Goal: Information Seeking & Learning: Learn about a topic

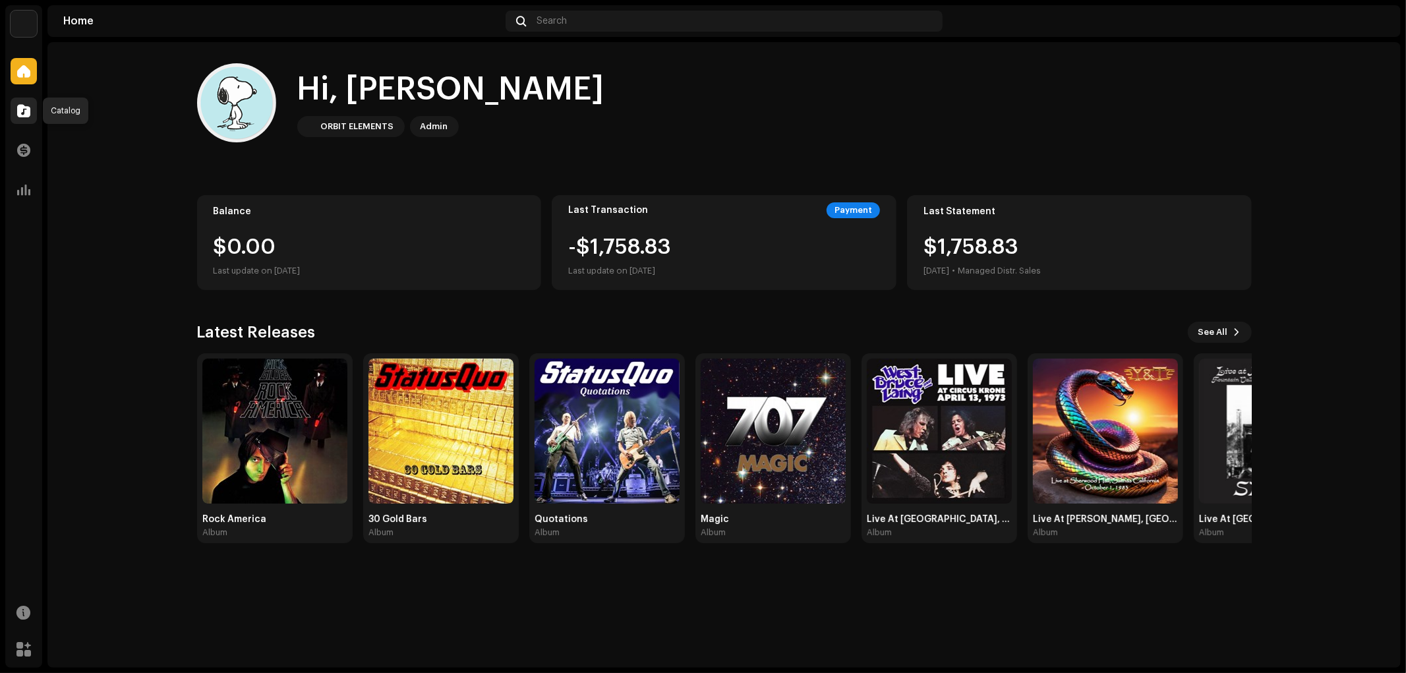
click at [36, 117] on div at bounding box center [24, 111] width 26 height 26
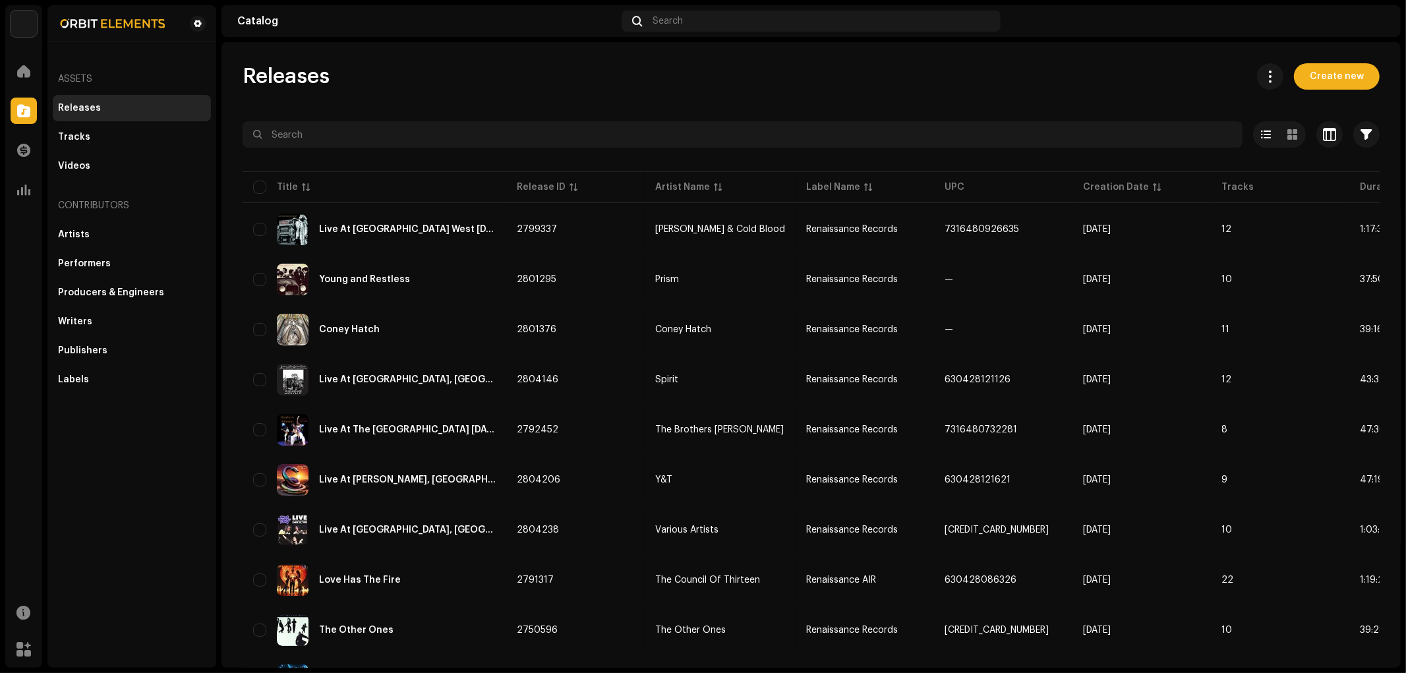
click at [556, 63] on div "Releases Create new" at bounding box center [811, 76] width 1137 height 26
click at [556, 64] on div "Releases Create new" at bounding box center [811, 76] width 1137 height 26
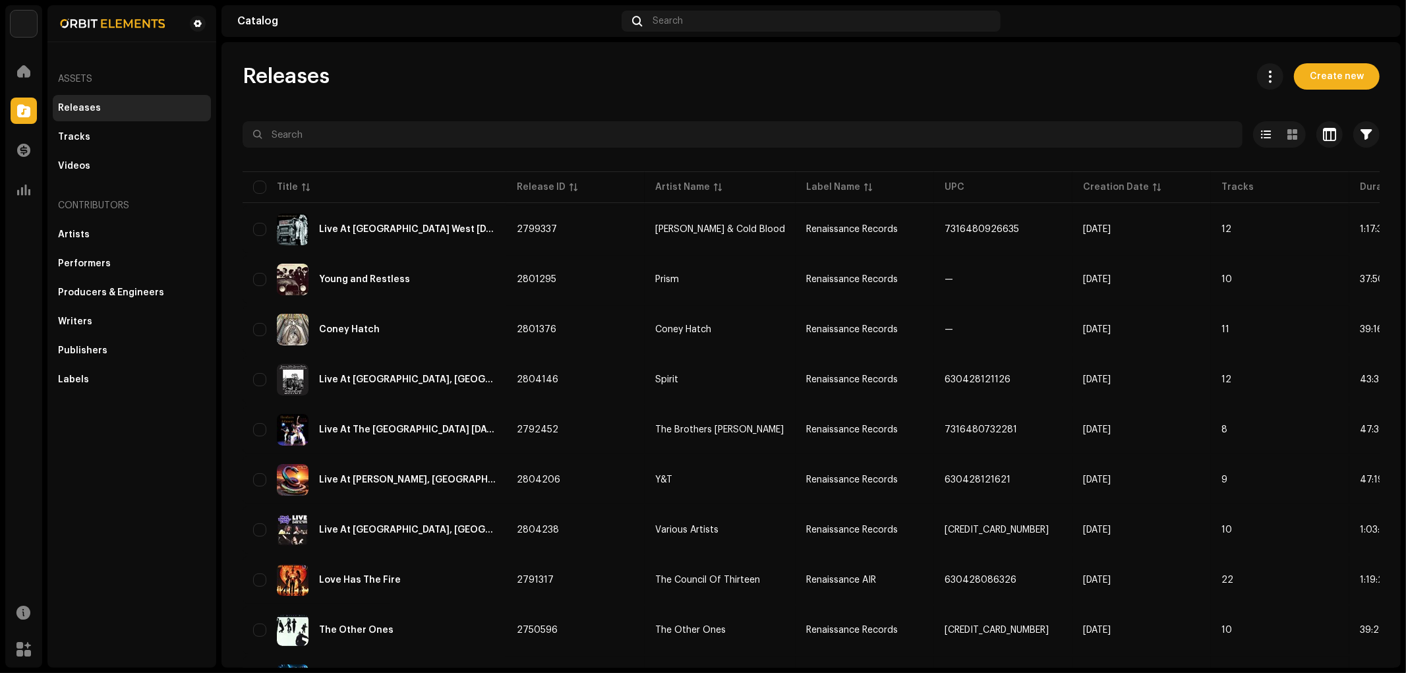
click at [556, 64] on div "Releases Create new" at bounding box center [811, 76] width 1137 height 26
click at [23, 208] on div "Home Catalog Transactions Analytics Resources Marketplace" at bounding box center [23, 360] width 37 height 615
click at [24, 189] on span at bounding box center [23, 190] width 13 height 11
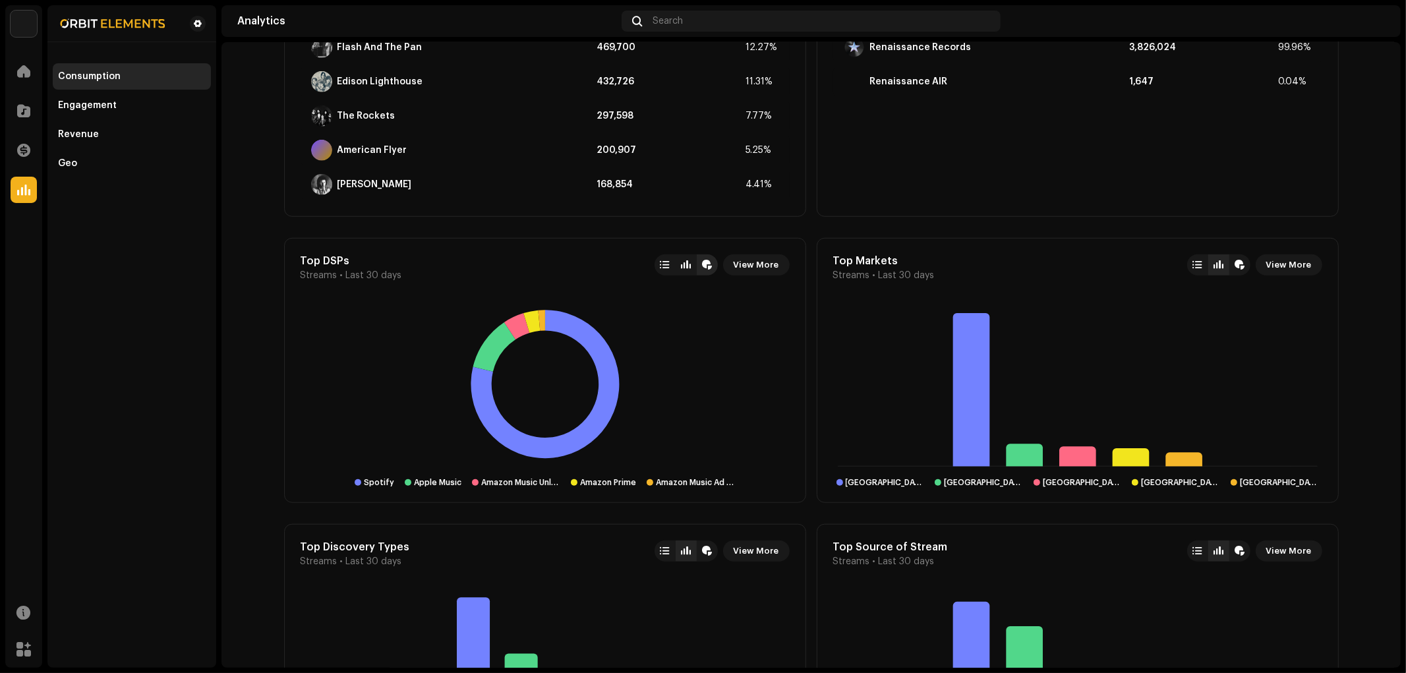
scroll to position [879, 0]
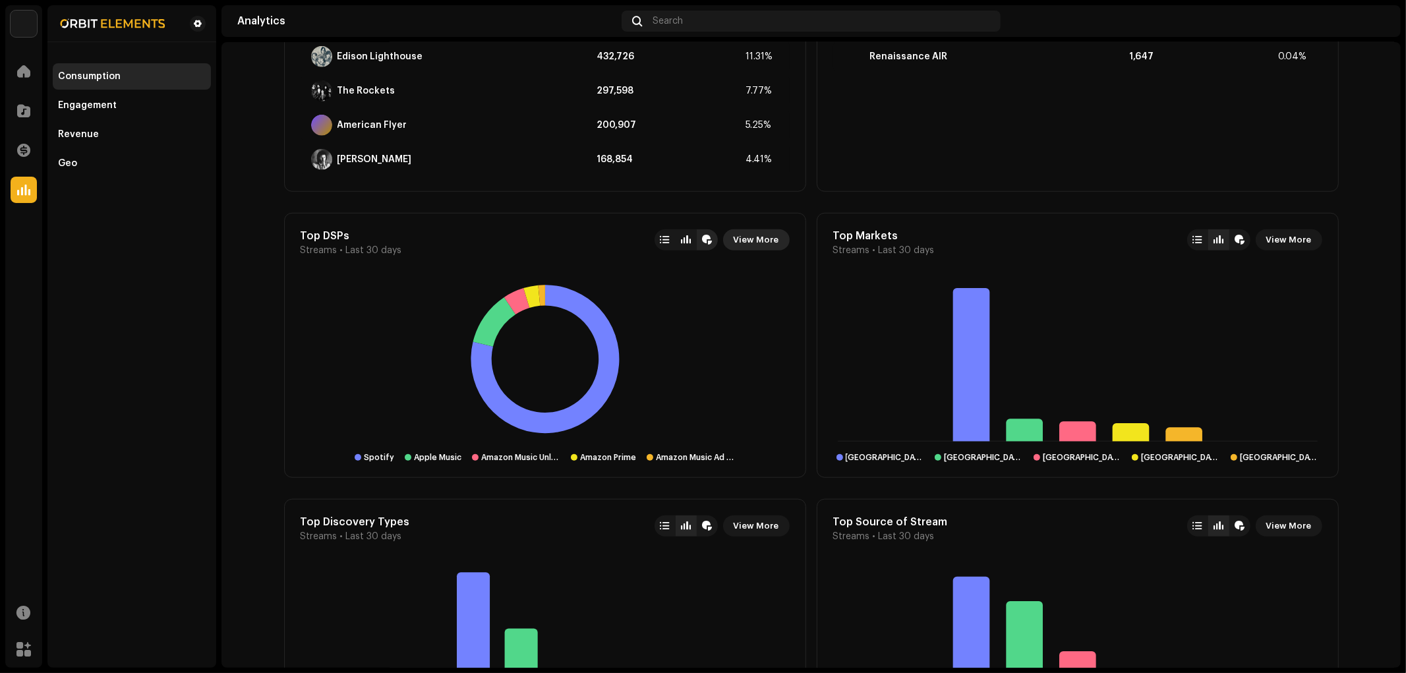
click at [760, 243] on span "View More" at bounding box center [756, 240] width 45 height 26
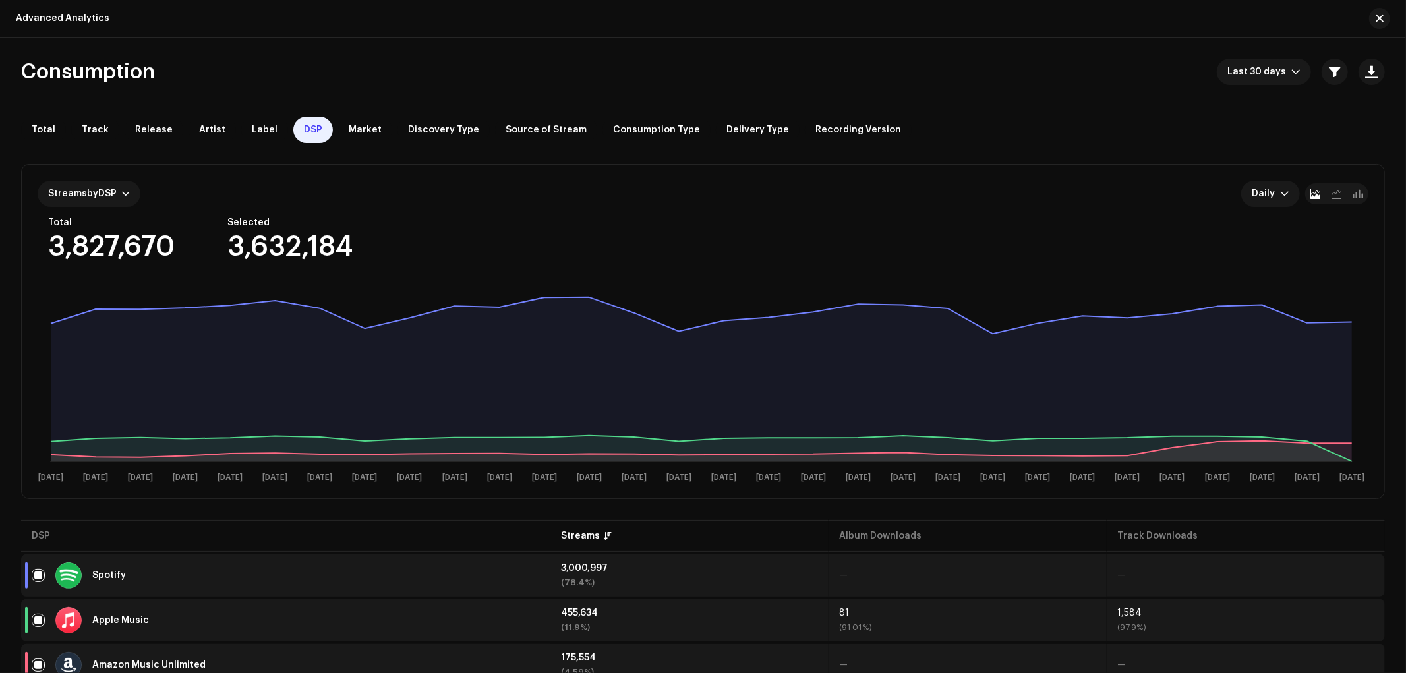
click at [971, 66] on div "Consumption Last 30 days" at bounding box center [703, 72] width 1364 height 26
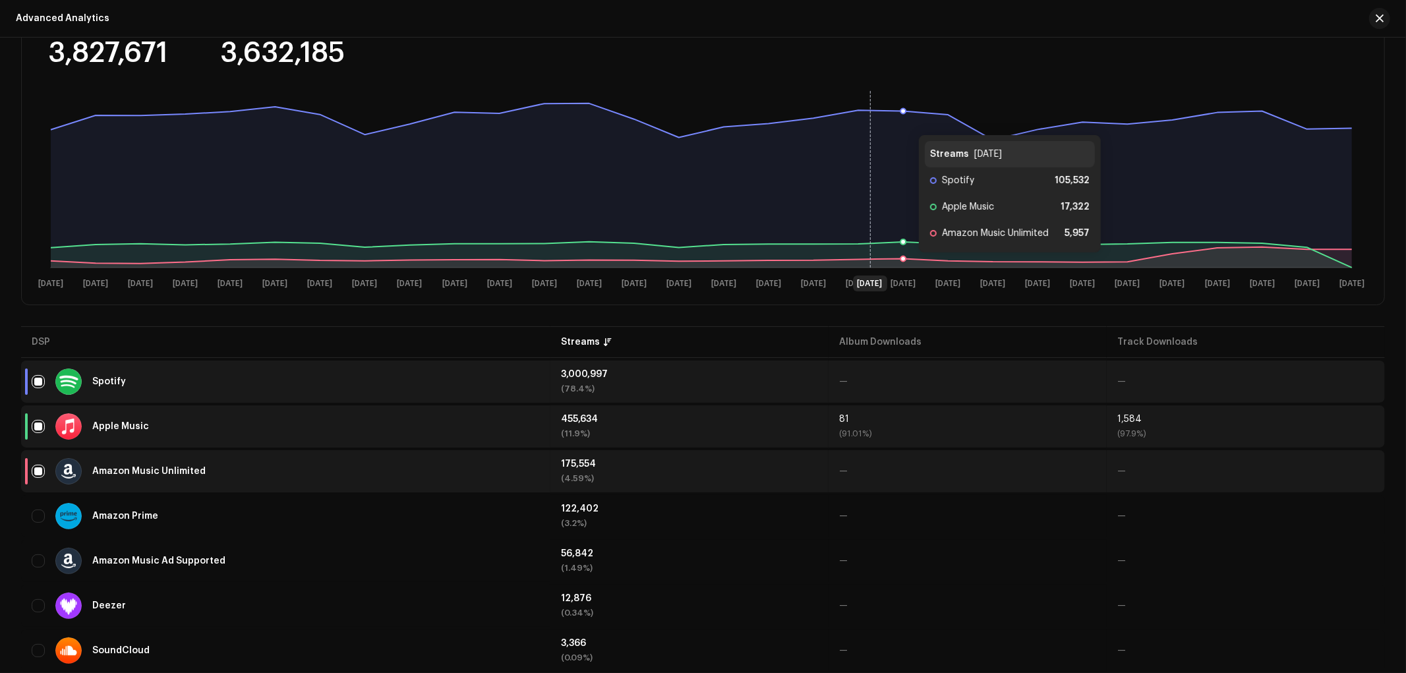
scroll to position [256, 0]
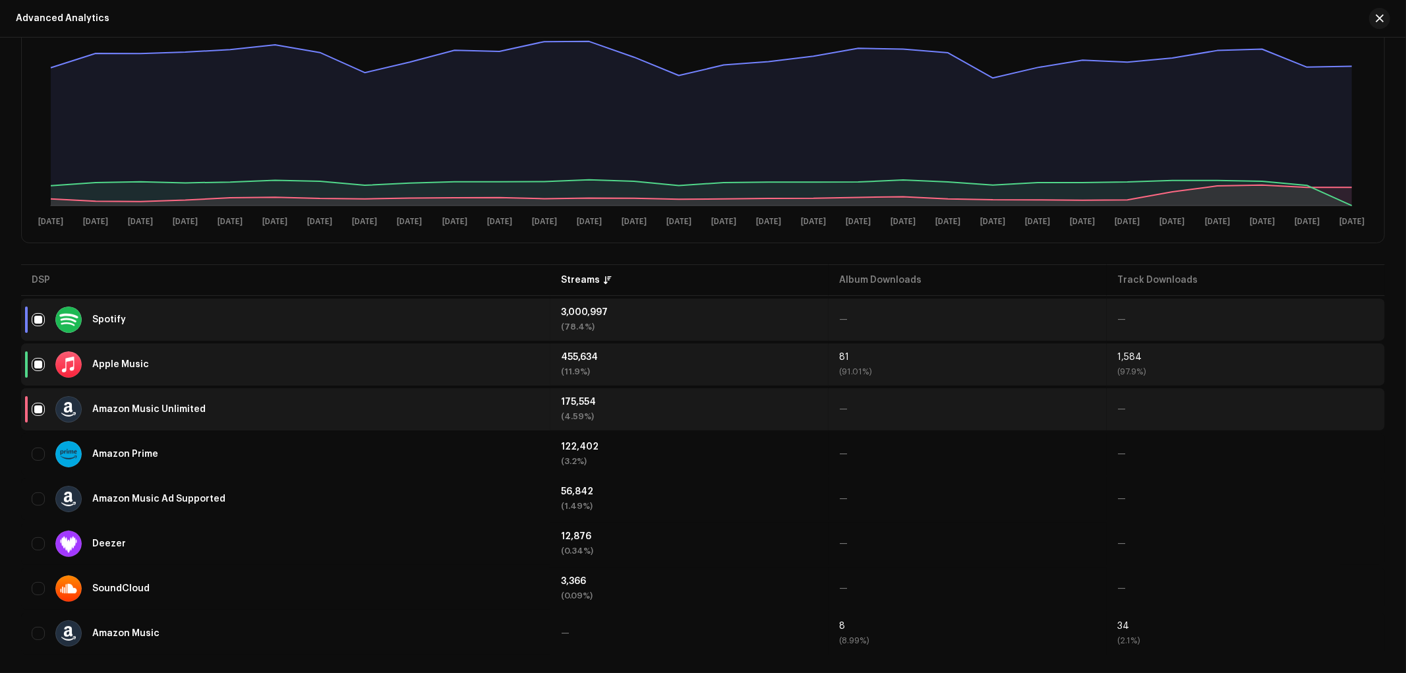
click at [262, 258] on div "Streams by DSP Daily Total 3,827,671 Selected 3,632,185 [DATE] [DATE] [DATE] Se…" at bounding box center [703, 74] width 1364 height 374
click at [617, 304] on td "3,000,997 (78.4%)" at bounding box center [689, 320] width 278 height 42
click at [667, 270] on table "DSP Streams Album Downloads Track Downloads Spotify 3,000,997 (78.4%) — — Apple…" at bounding box center [703, 459] width 1364 height 395
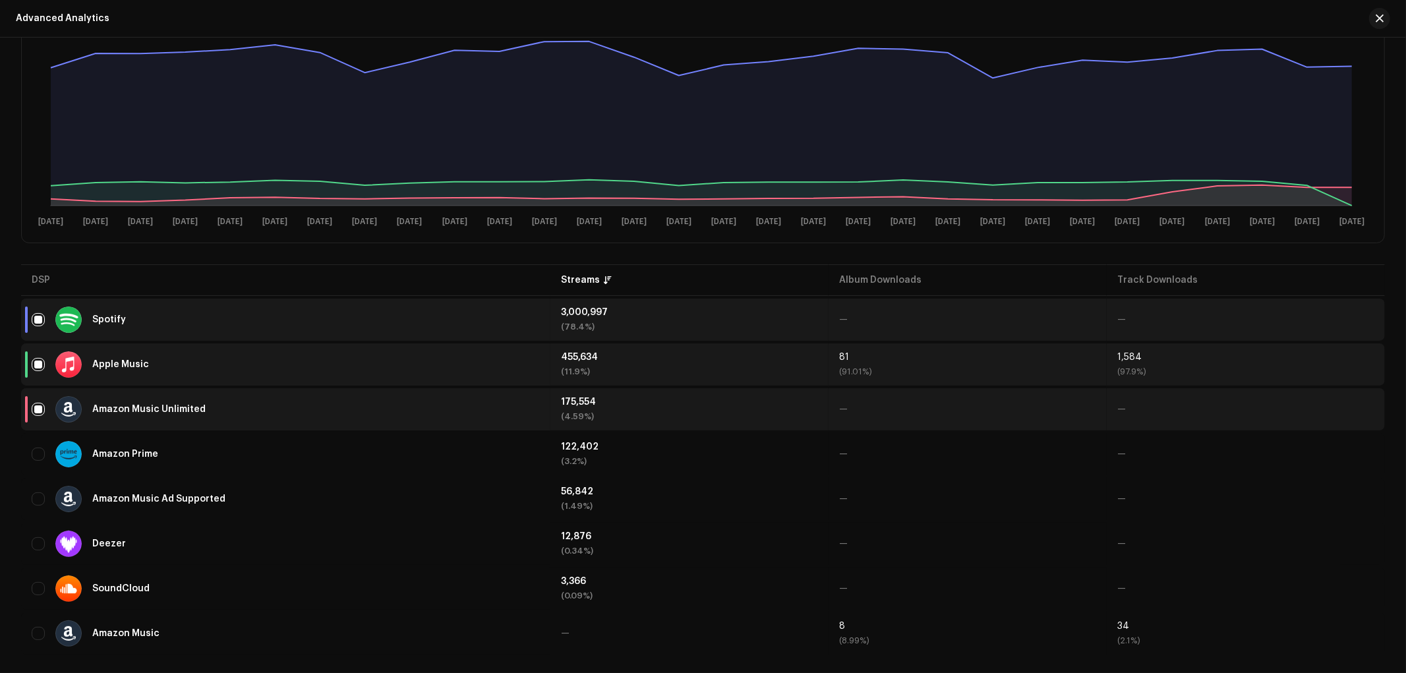
click at [667, 270] on table "DSP Streams Album Downloads Track Downloads Spotify 3,000,997 (78.4%) — — Apple…" at bounding box center [703, 459] width 1364 height 395
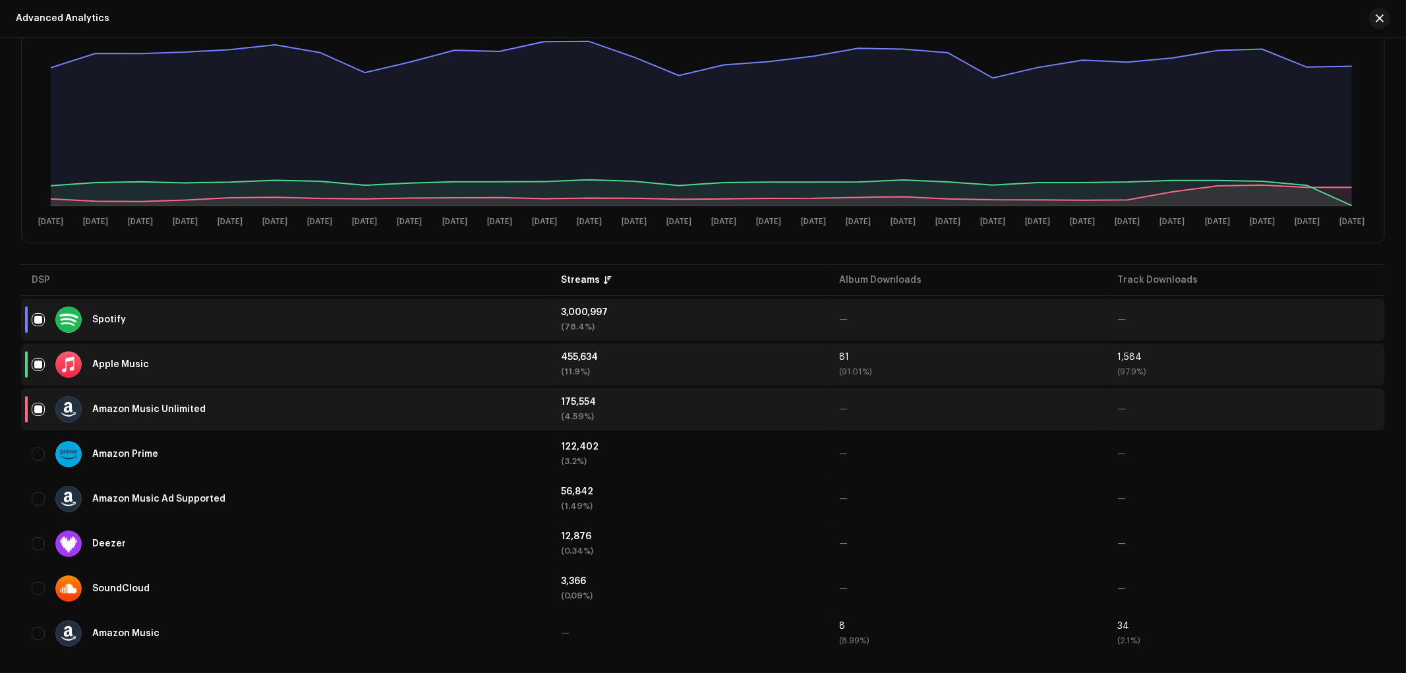
click at [667, 270] on table "DSP Streams Album Downloads Track Downloads Spotify 3,000,997 (78.4%) — — Apple…" at bounding box center [703, 459] width 1364 height 395
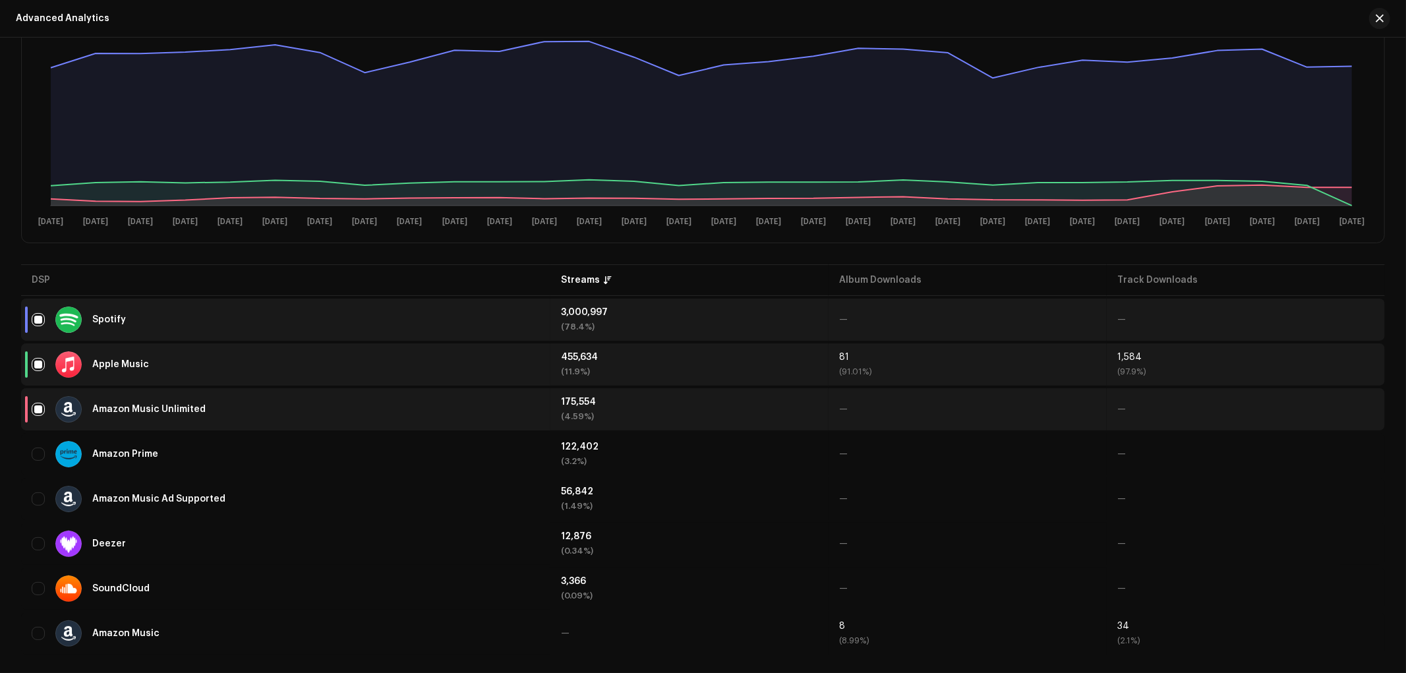
click at [667, 270] on table "DSP Streams Album Downloads Track Downloads Spotify 3,000,997 (78.4%) — — Apple…" at bounding box center [703, 459] width 1364 height 395
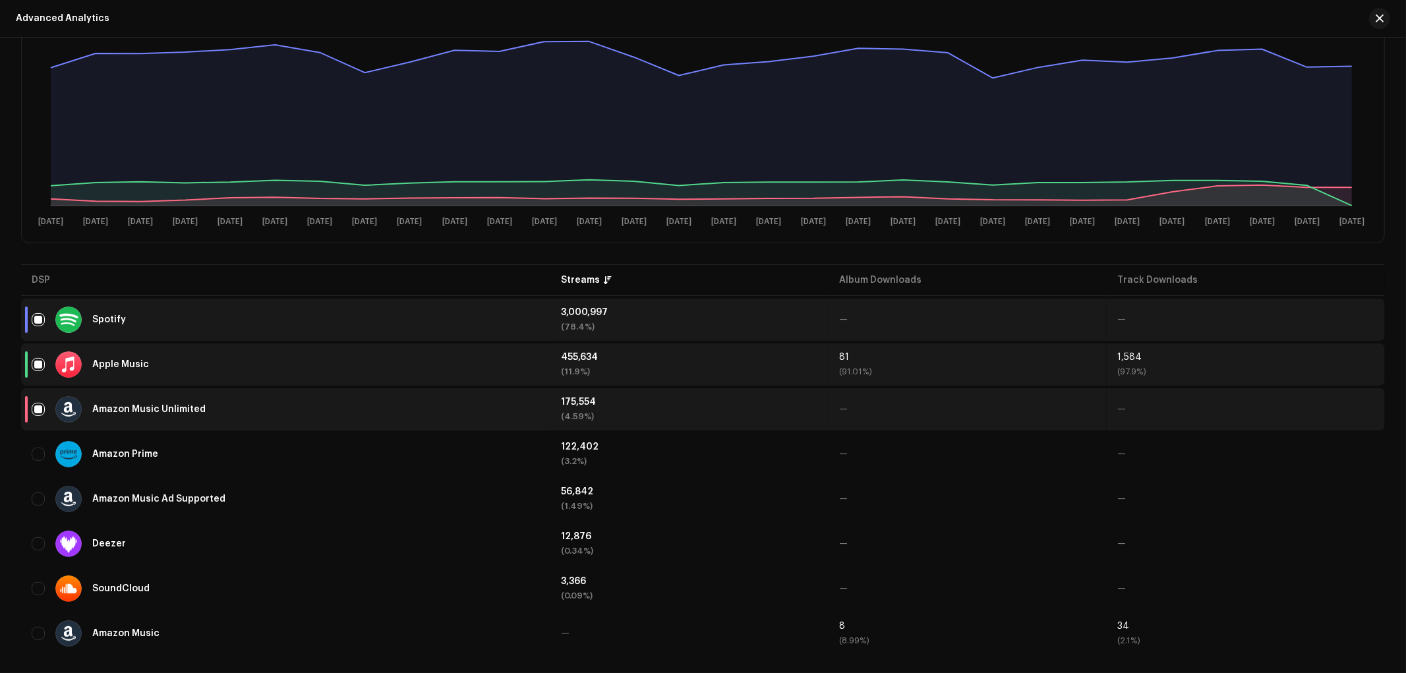
click at [667, 270] on table "DSP Streams Album Downloads Track Downloads Spotify 3,000,997 (78.4%) — — Apple…" at bounding box center [703, 459] width 1364 height 395
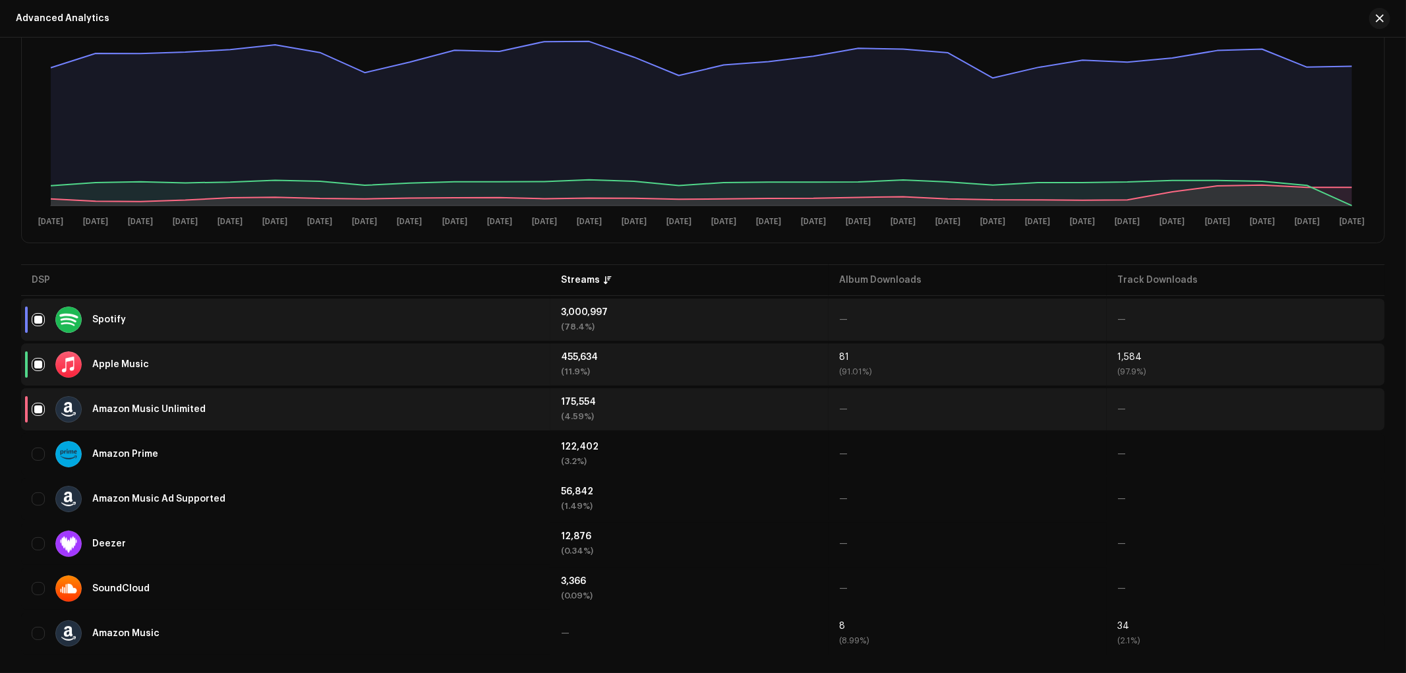
click at [667, 270] on table "DSP Streams Album Downloads Track Downloads Spotify 3,000,997 (78.4%) — — Apple…" at bounding box center [703, 459] width 1364 height 395
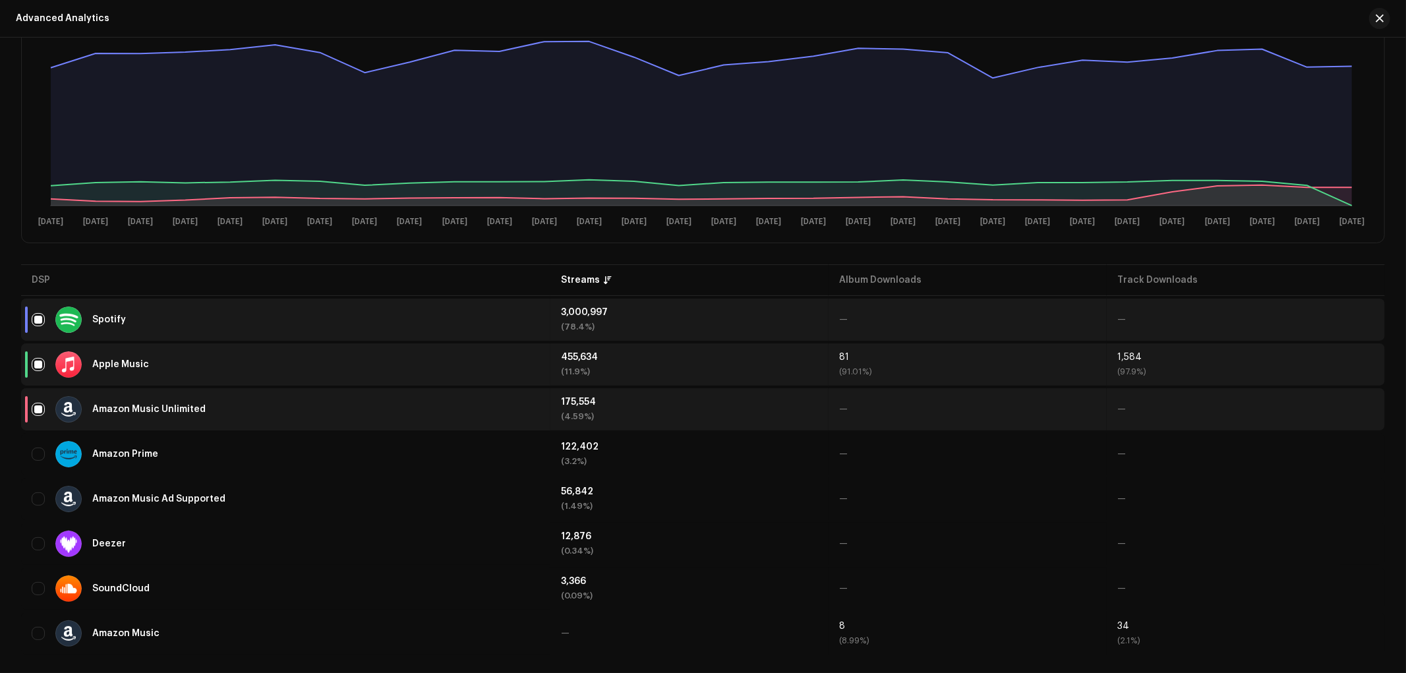
click at [667, 270] on table "DSP Streams Album Downloads Track Downloads Spotify 3,000,997 (78.4%) — — Apple…" at bounding box center [703, 459] width 1364 height 395
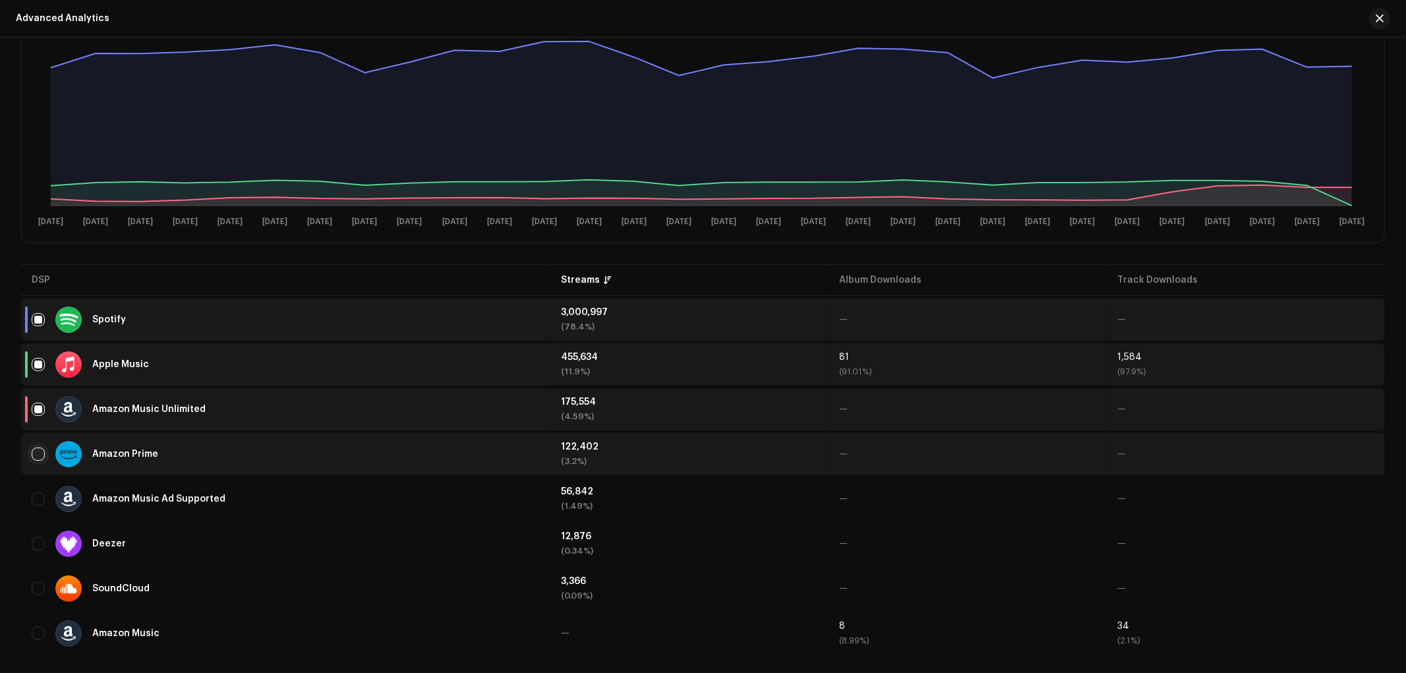
click at [38, 449] on input "checkbox" at bounding box center [38, 454] width 13 height 13
checkbox input "true"
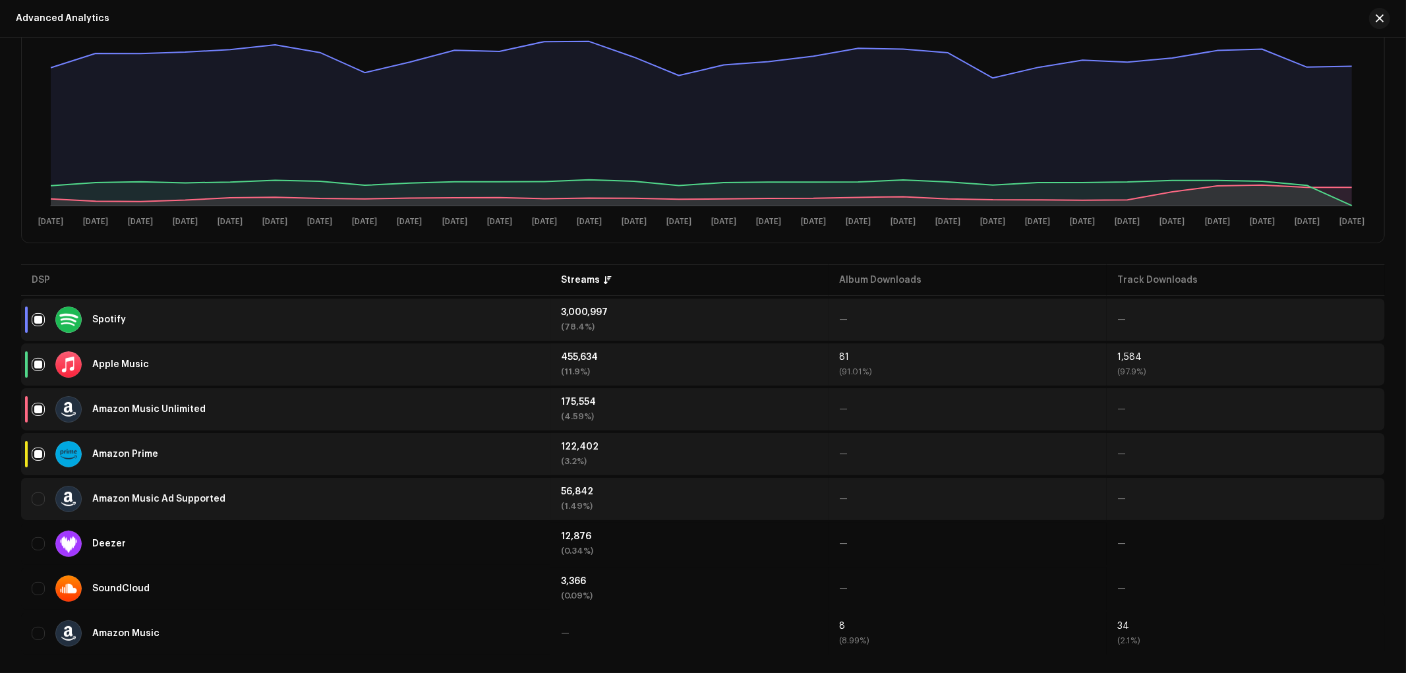
click at [43, 488] on div "Amazon Music Ad Supported" at bounding box center [286, 499] width 508 height 26
click at [42, 495] on input "Row Unselected" at bounding box center [38, 498] width 13 height 13
checkbox input "true"
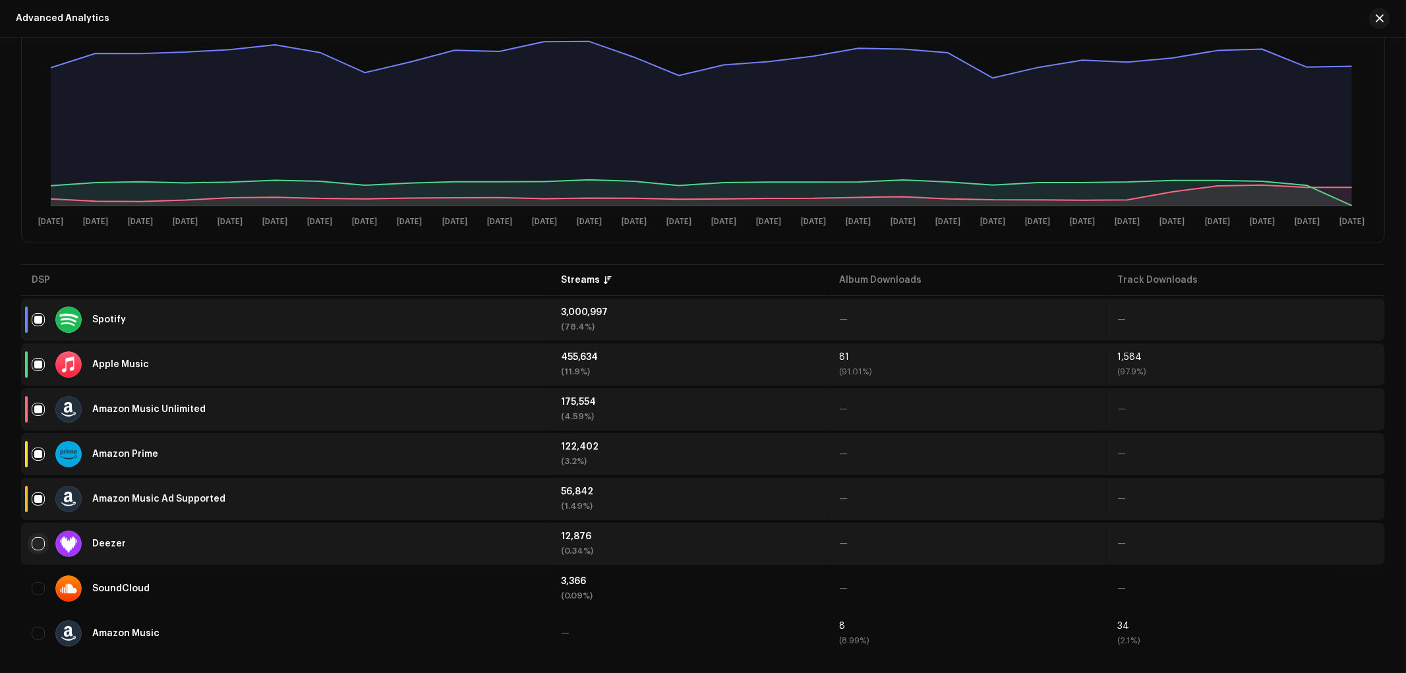
click at [42, 541] on input "Row Unselected" at bounding box center [38, 543] width 13 height 13
checkbox input "true"
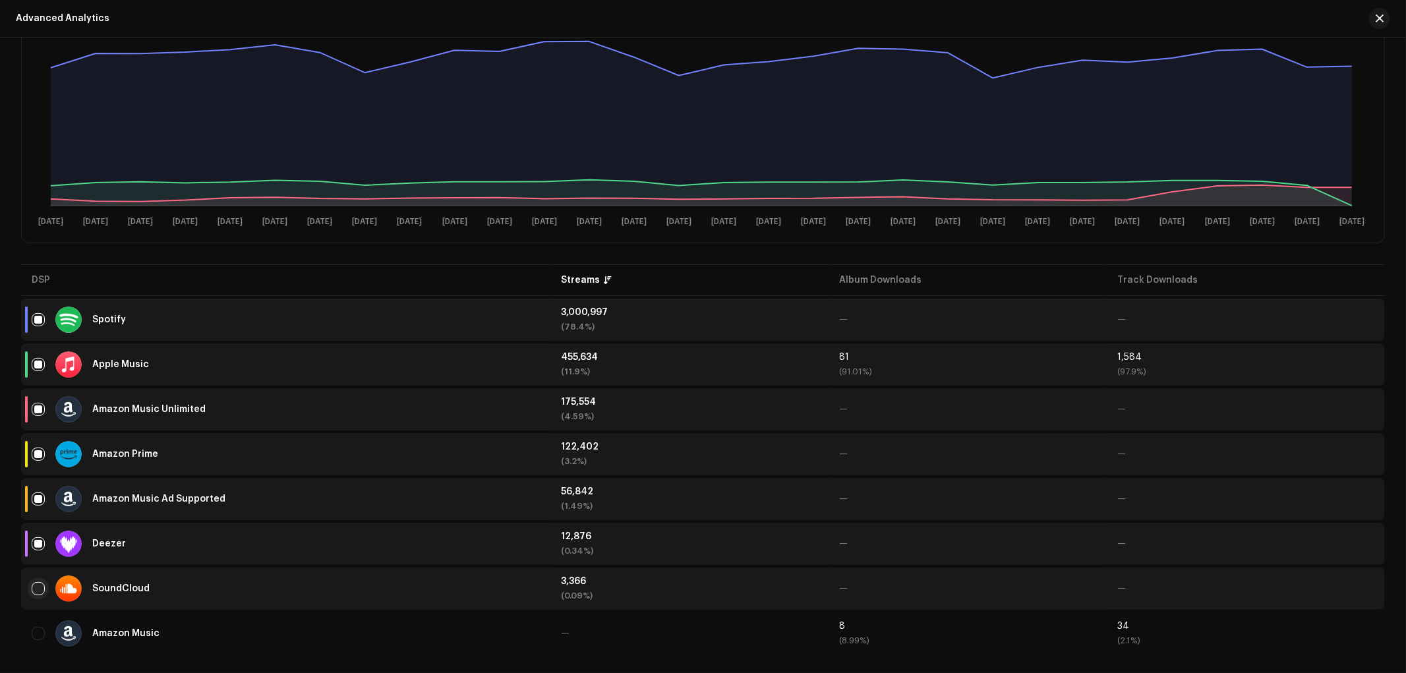
click at [42, 587] on input "Row Unselected" at bounding box center [38, 588] width 13 height 13
checkbox input "true"
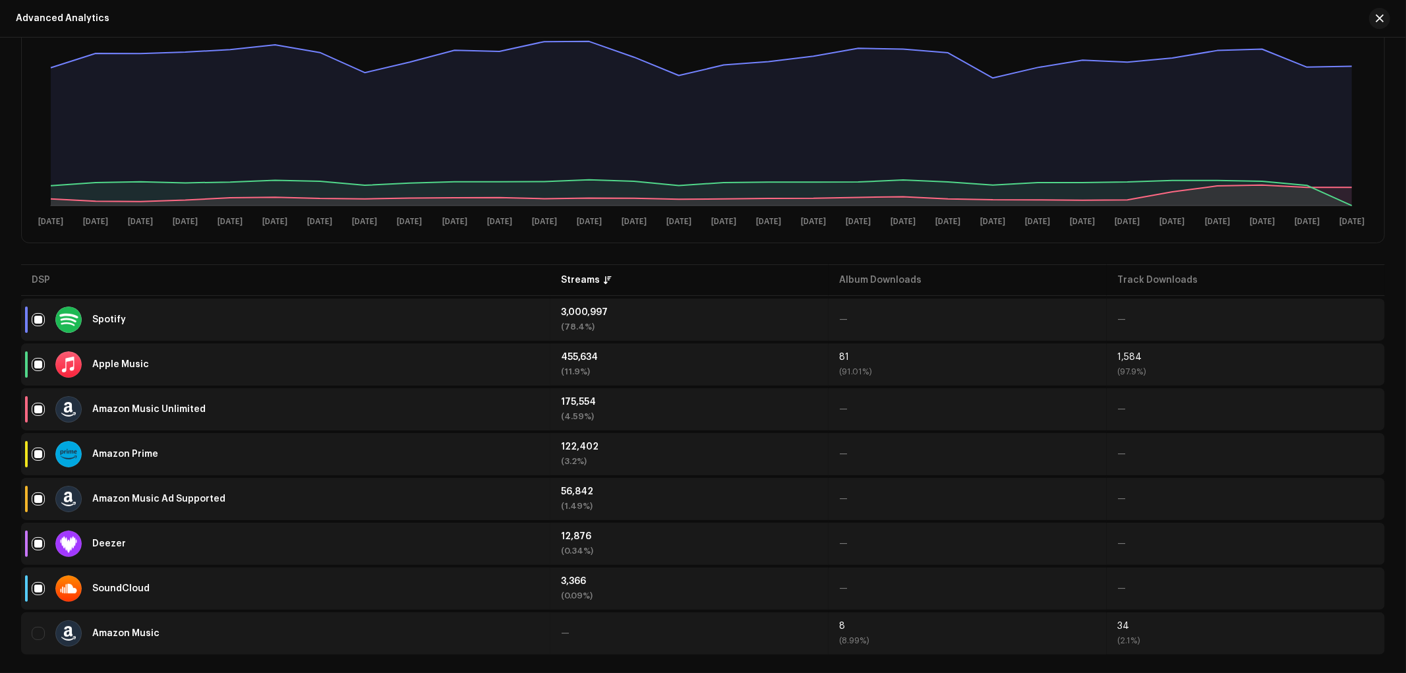
click at [34, 636] on div "Amazon Music" at bounding box center [286, 633] width 508 height 26
click at [38, 633] on input "Row Unselected" at bounding box center [38, 633] width 13 height 13
checkbox input "true"
click at [262, 252] on div "Streams by DSP Daily Total 3,827,671 Selected 3,632,185 [DATE] [DATE] [DATE] Se…" at bounding box center [703, 74] width 1364 height 374
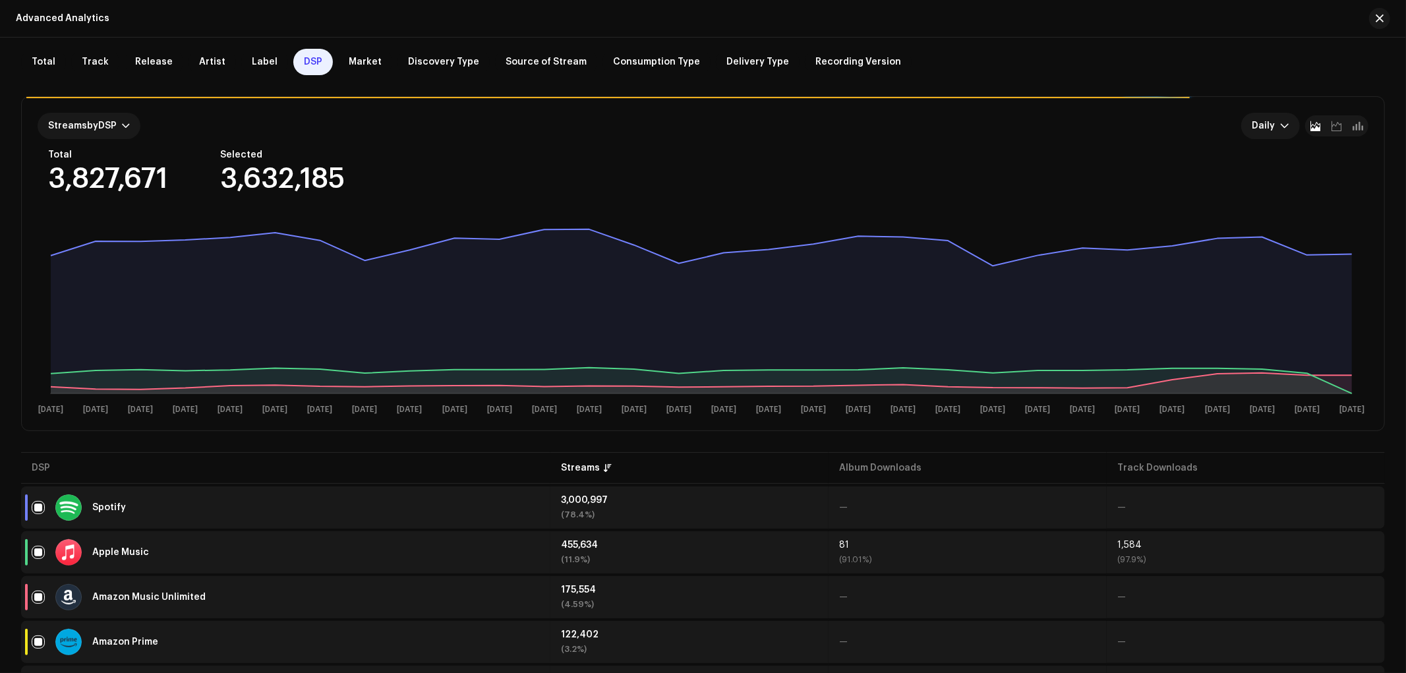
scroll to position [0, 0]
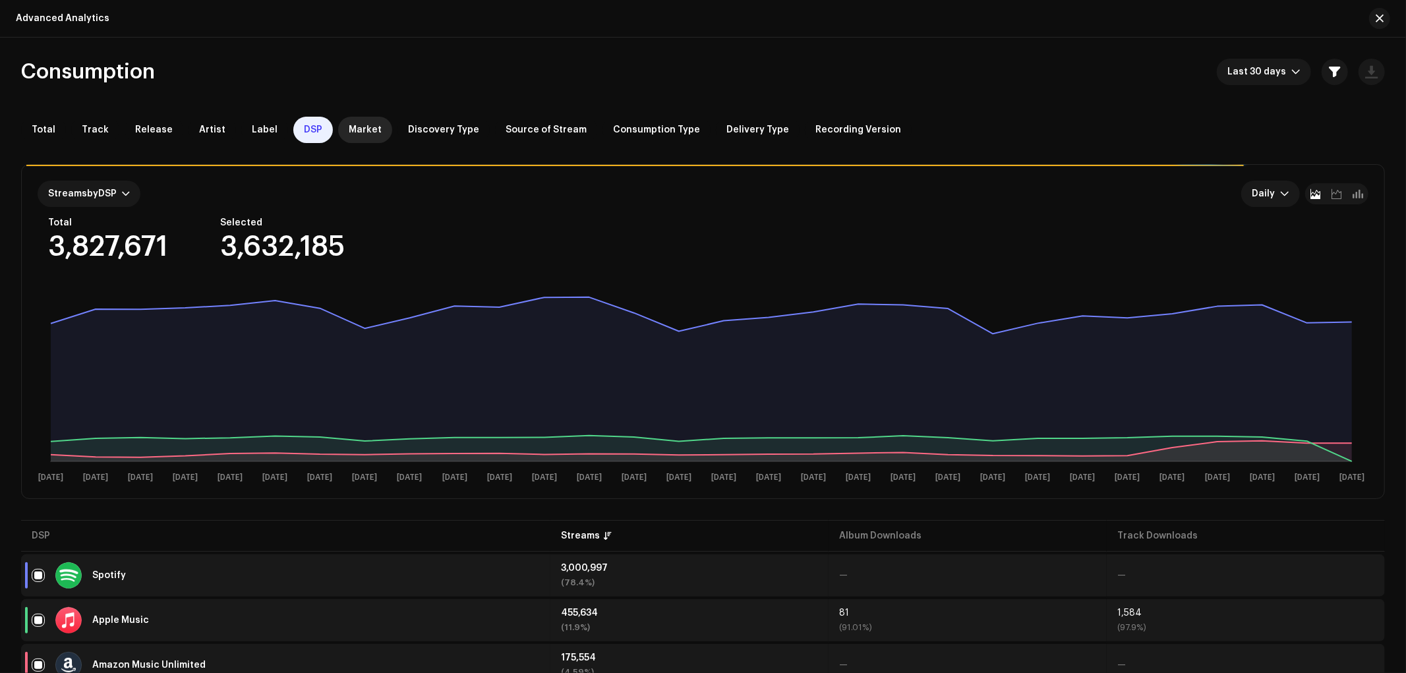
click at [349, 127] on span "Market" at bounding box center [365, 130] width 33 height 11
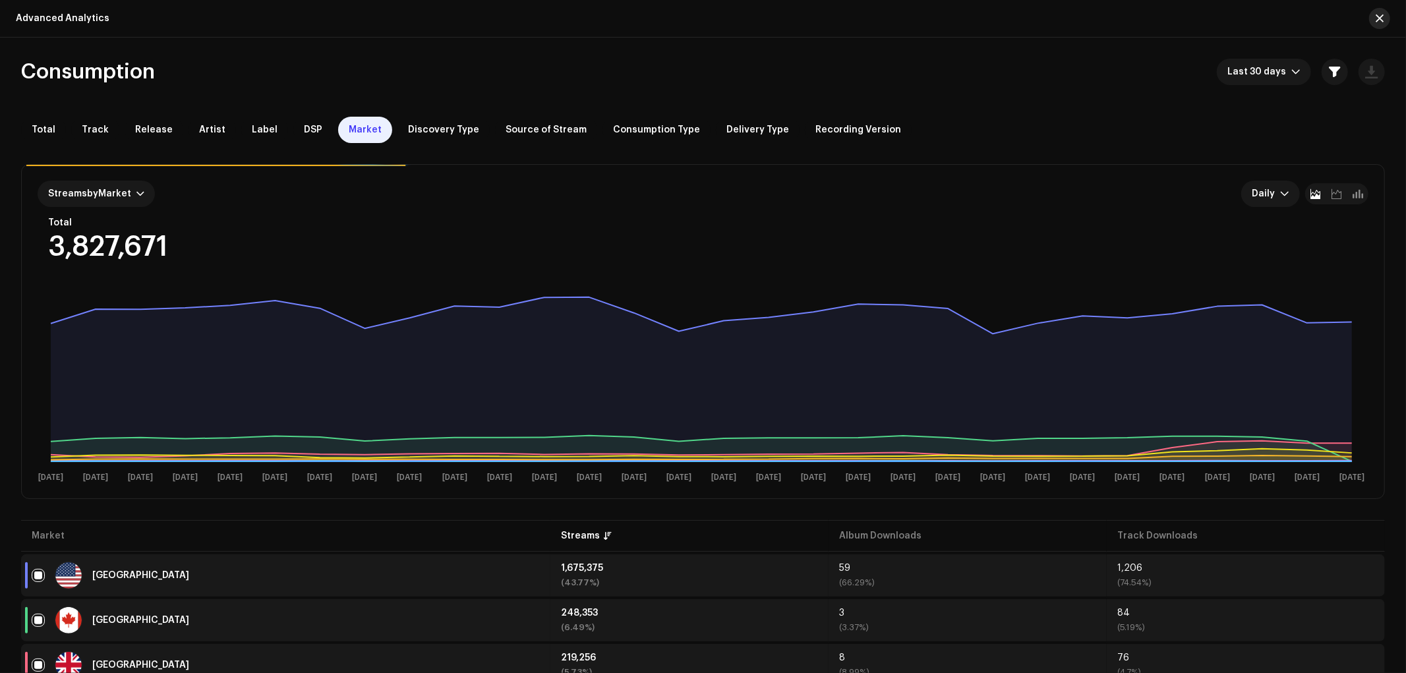
click at [1373, 18] on button "button" at bounding box center [1379, 18] width 21 height 21
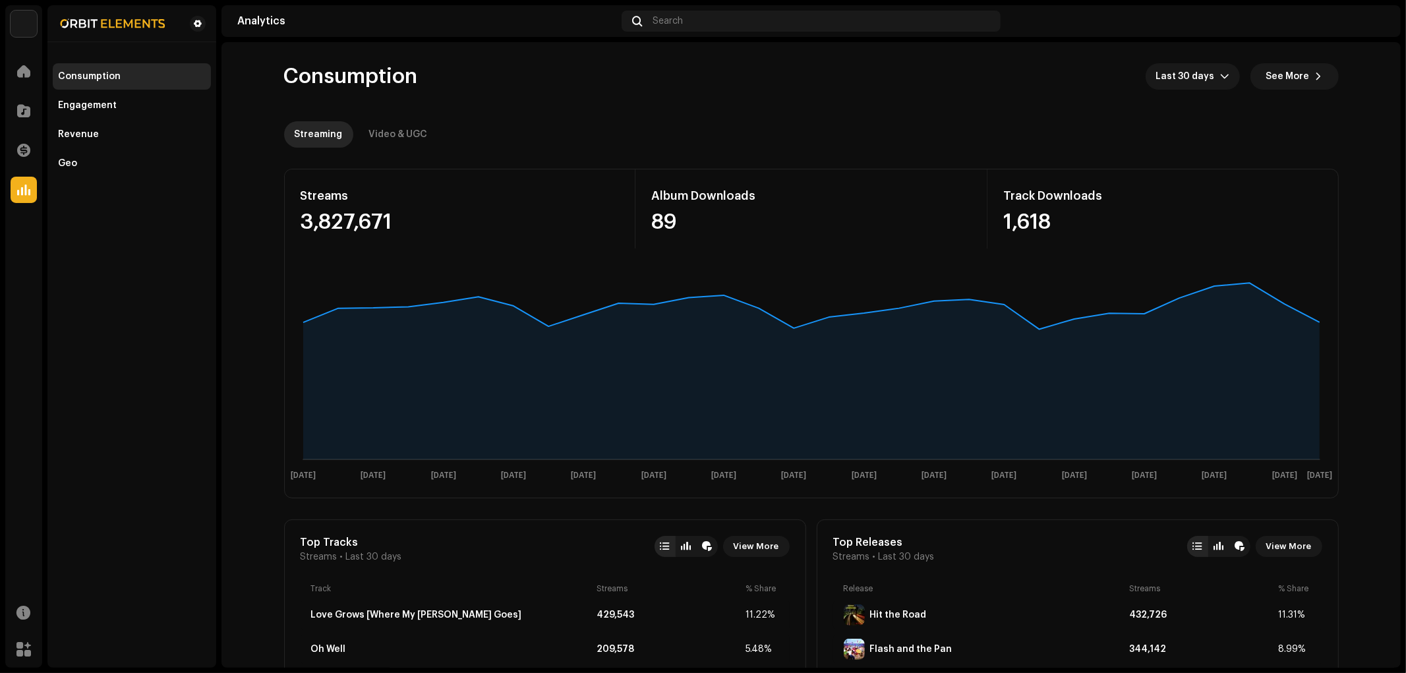
click at [519, 80] on div "Consumption Last 30 days See More" at bounding box center [811, 76] width 1055 height 26
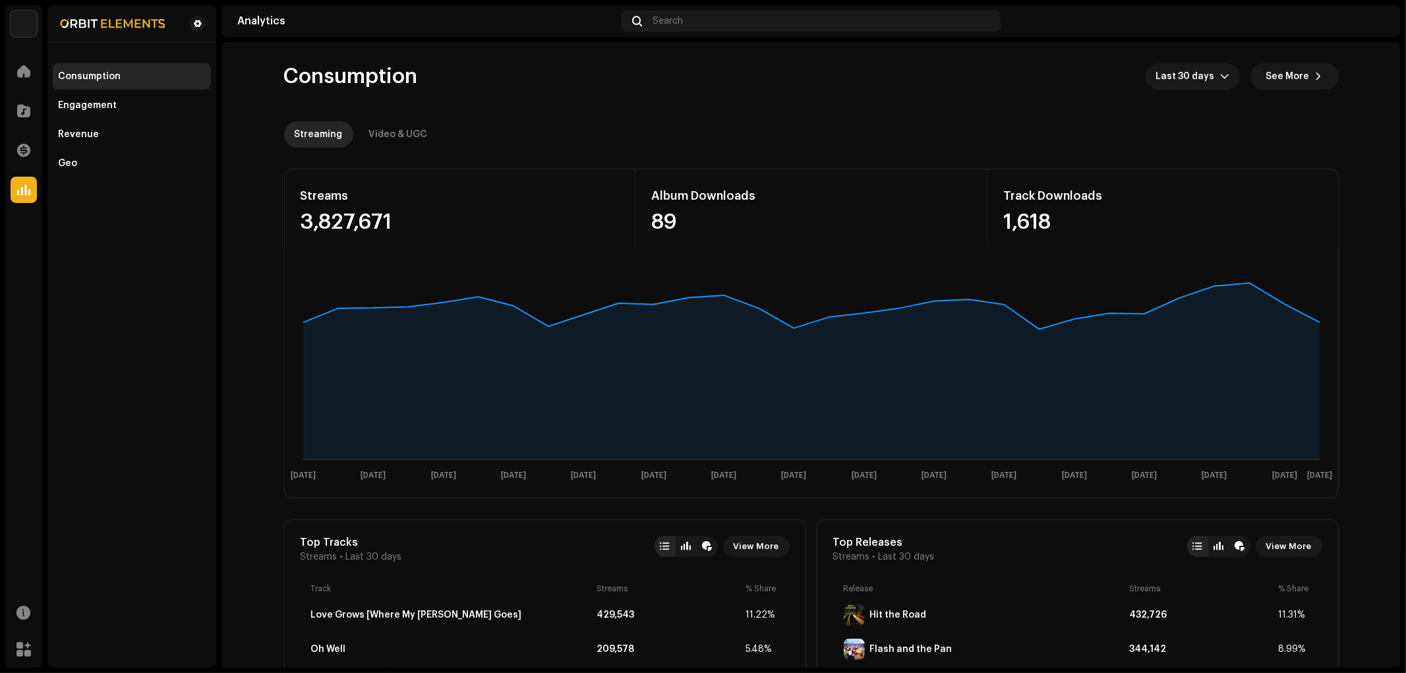
click at [519, 80] on div "Consumption Last 30 days See More" at bounding box center [811, 76] width 1055 height 26
click at [525, 79] on div "Consumption Last 30 days See More" at bounding box center [811, 76] width 1055 height 26
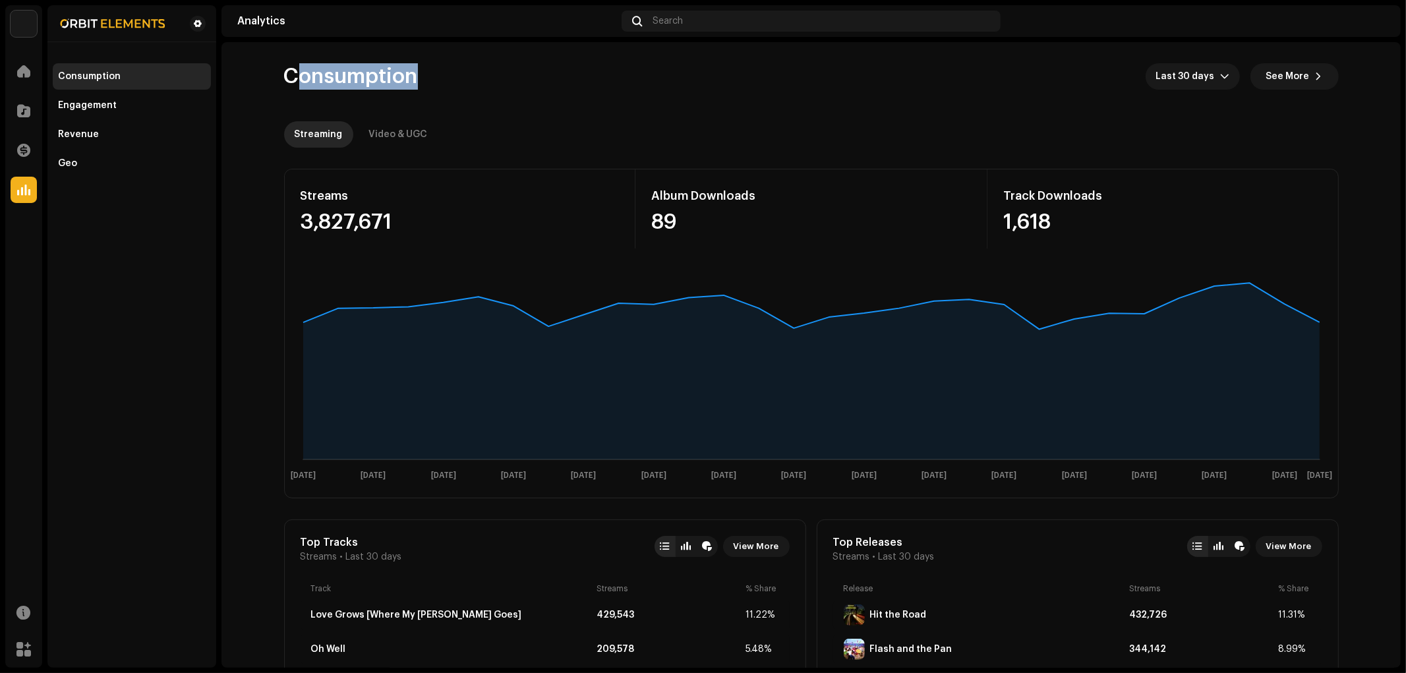
click at [525, 79] on div "Consumption Last 30 days See More" at bounding box center [811, 76] width 1055 height 26
click at [526, 79] on div "Consumption Last 30 days See More" at bounding box center [811, 76] width 1055 height 26
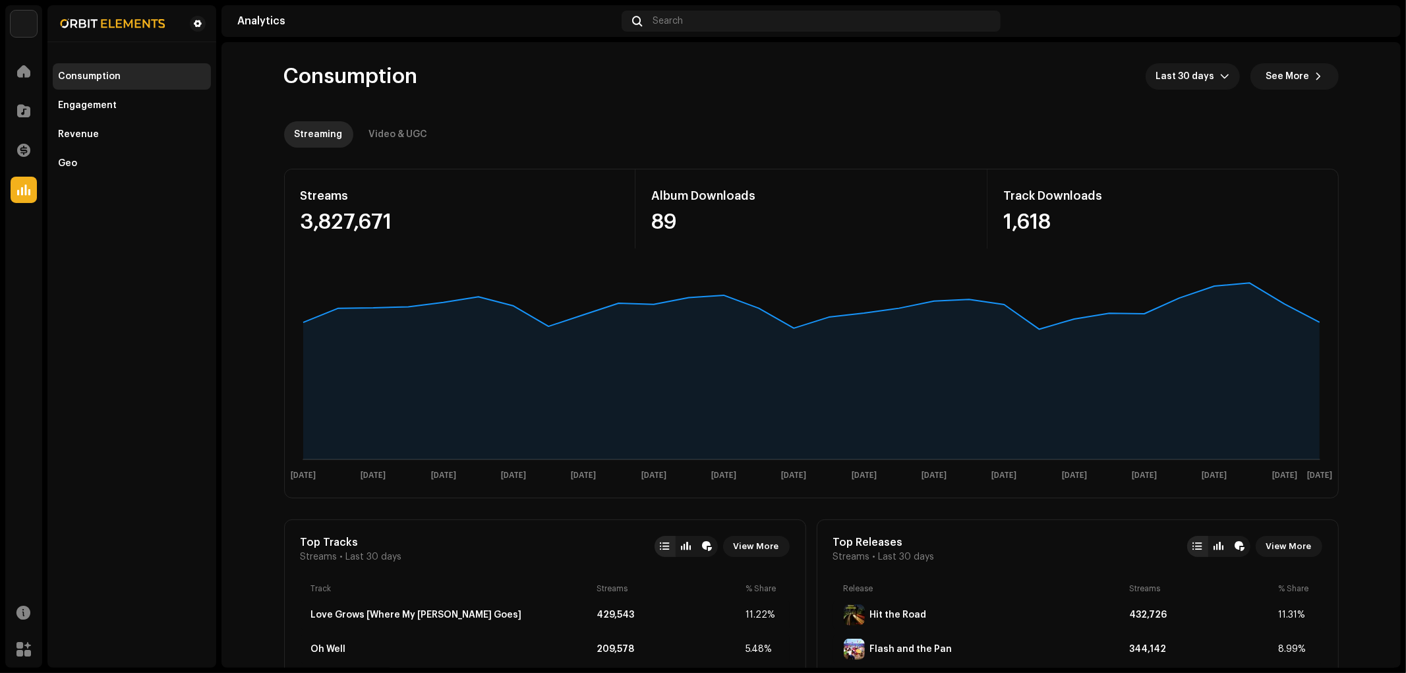
click at [526, 79] on div "Consumption Last 30 days See More" at bounding box center [811, 76] width 1055 height 26
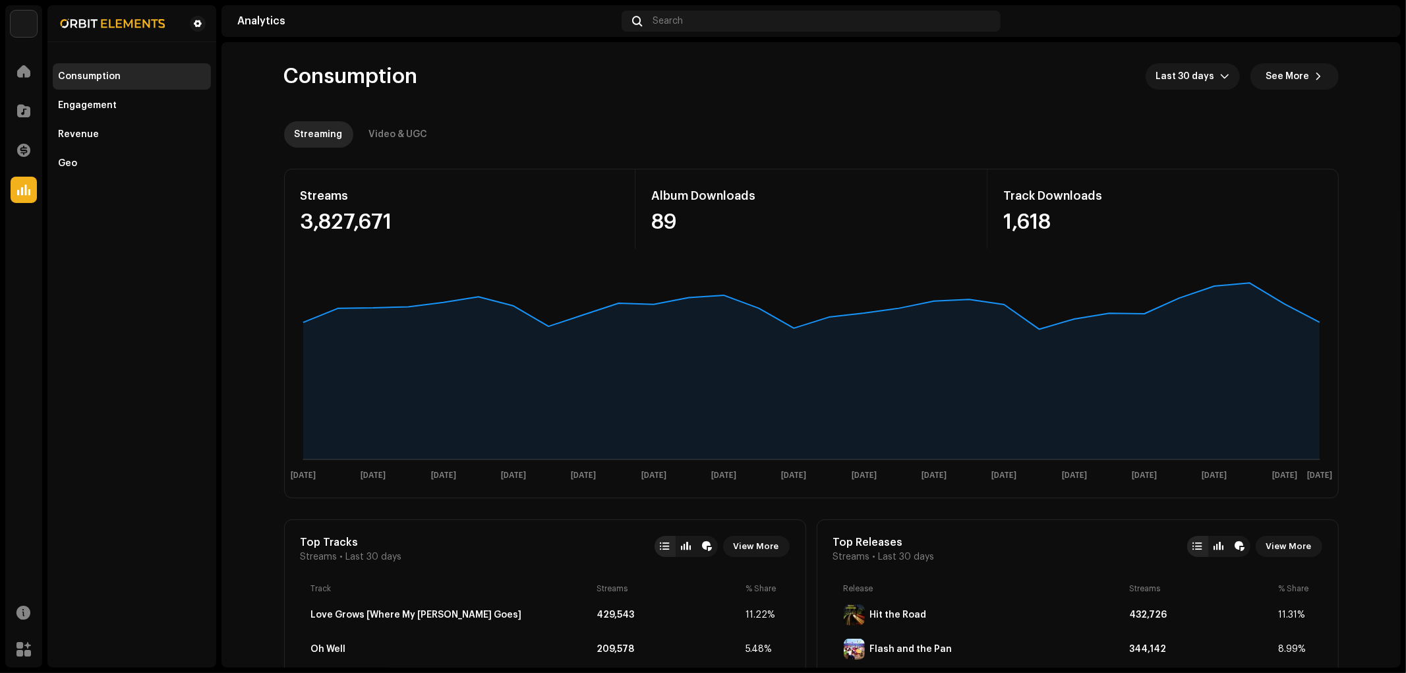
click at [526, 79] on div "Consumption Last 30 days See More" at bounding box center [811, 76] width 1055 height 26
click at [622, 109] on re-o-consumption-dashboard-header "Consumption Last 30 days See More Streaming Video & UGC" at bounding box center [811, 100] width 1055 height 116
